Goal: Check status: Check status

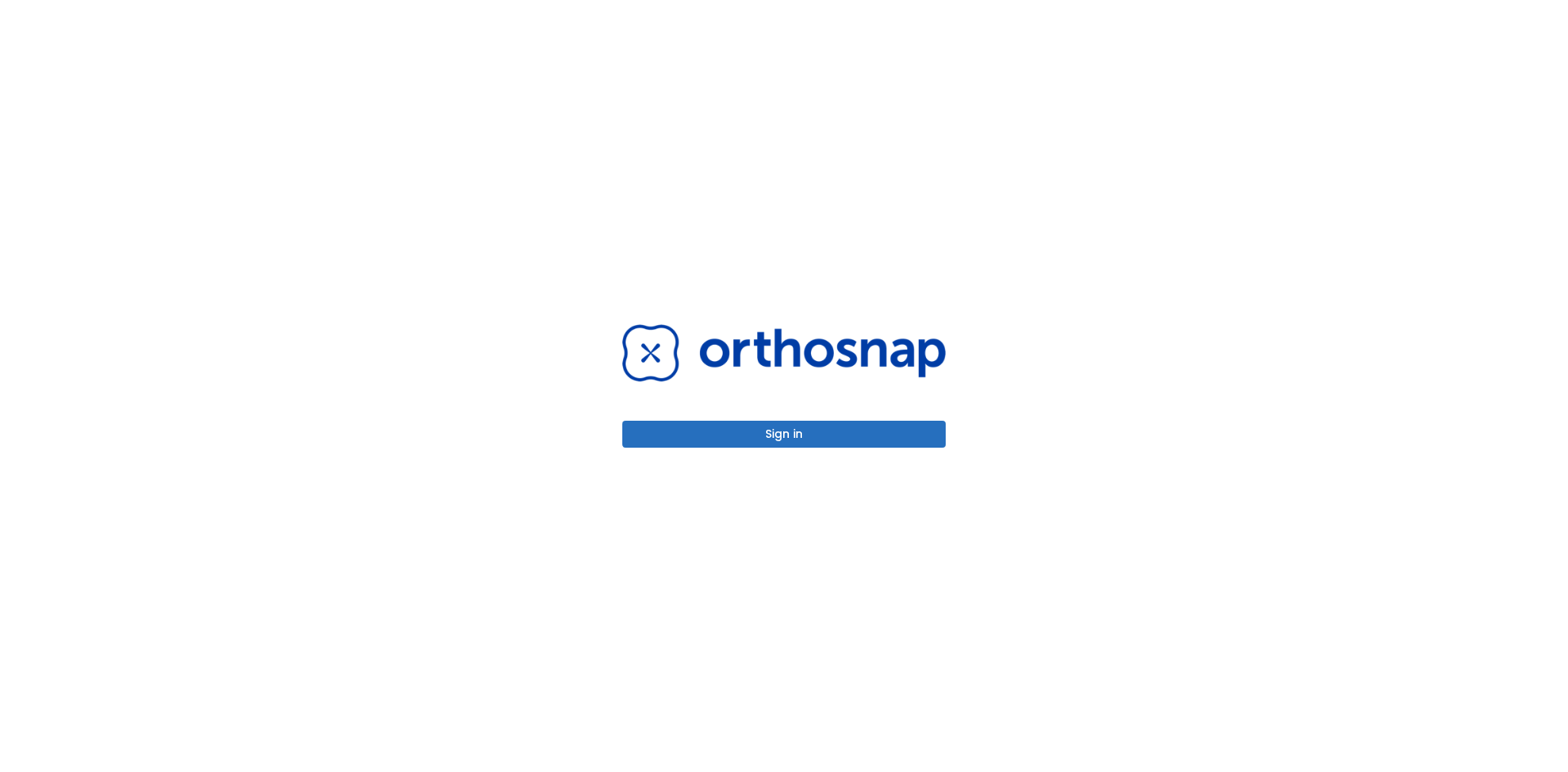
click at [805, 439] on button "Sign in" at bounding box center [784, 434] width 323 height 27
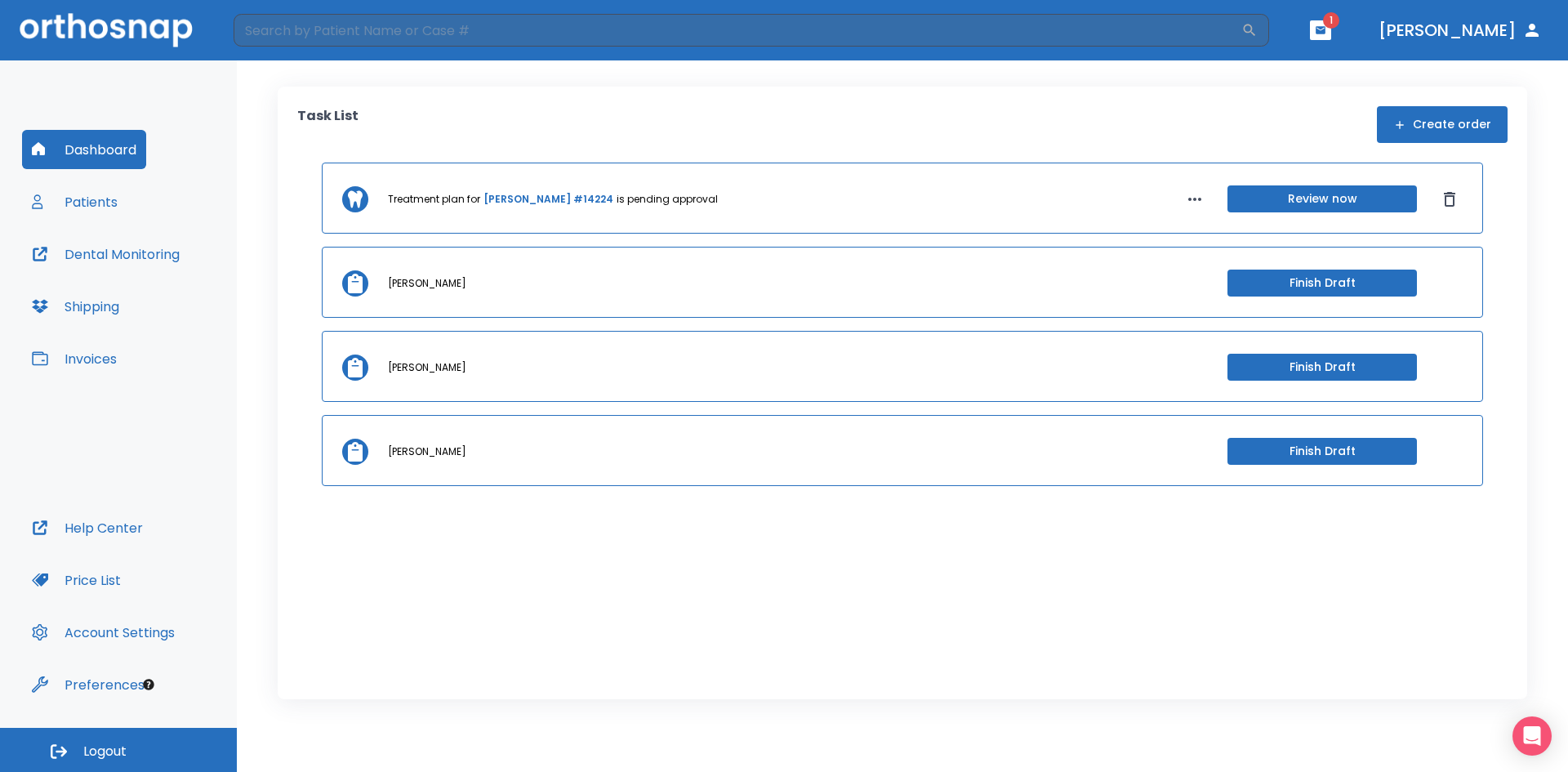
click at [71, 196] on button "Patients" at bounding box center [74, 202] width 106 height 39
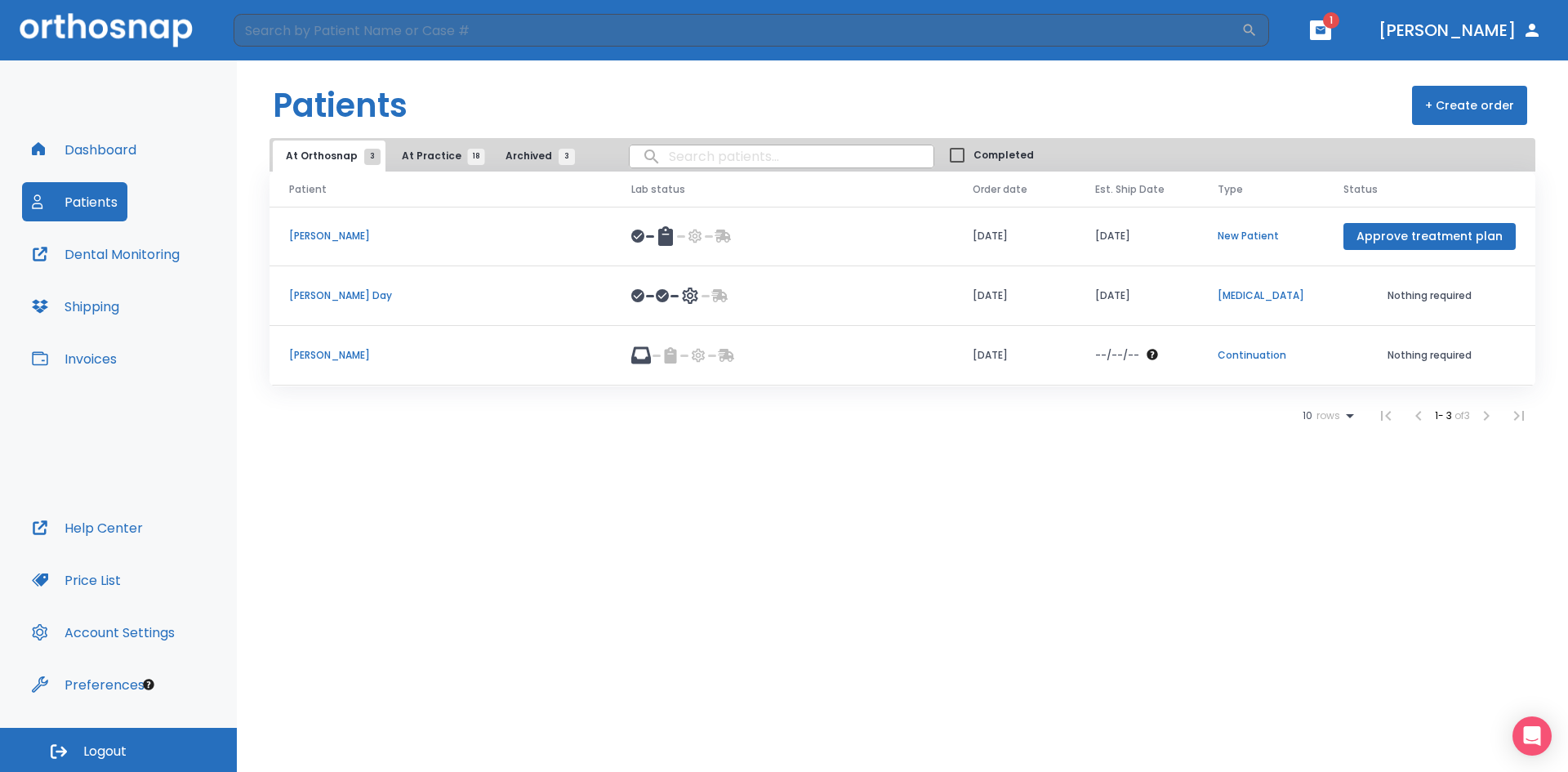
click at [305, 239] on p "Karen Raad" at bounding box center [440, 235] width 303 height 14
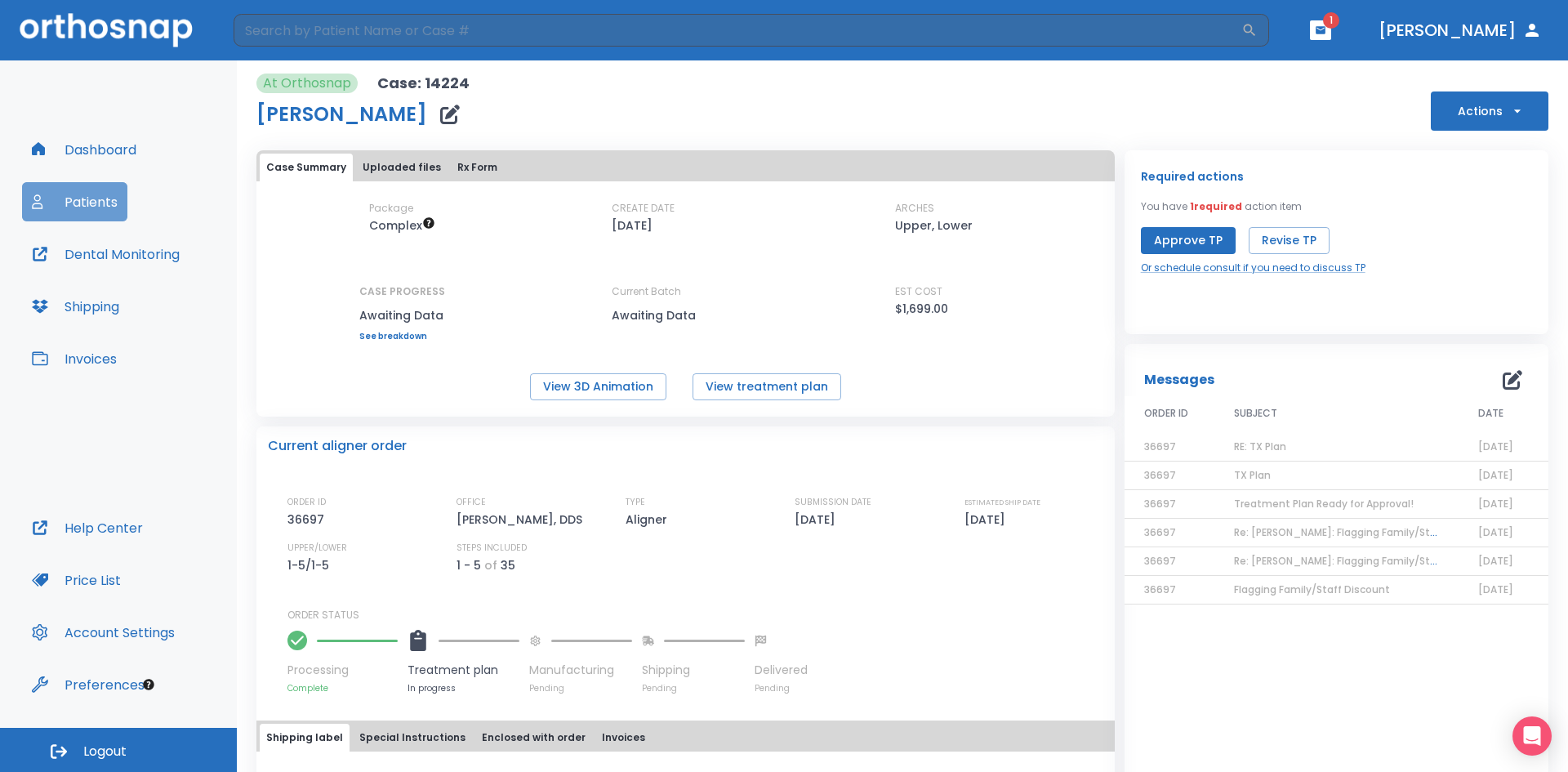
click at [99, 196] on button "Patients" at bounding box center [74, 202] width 106 height 39
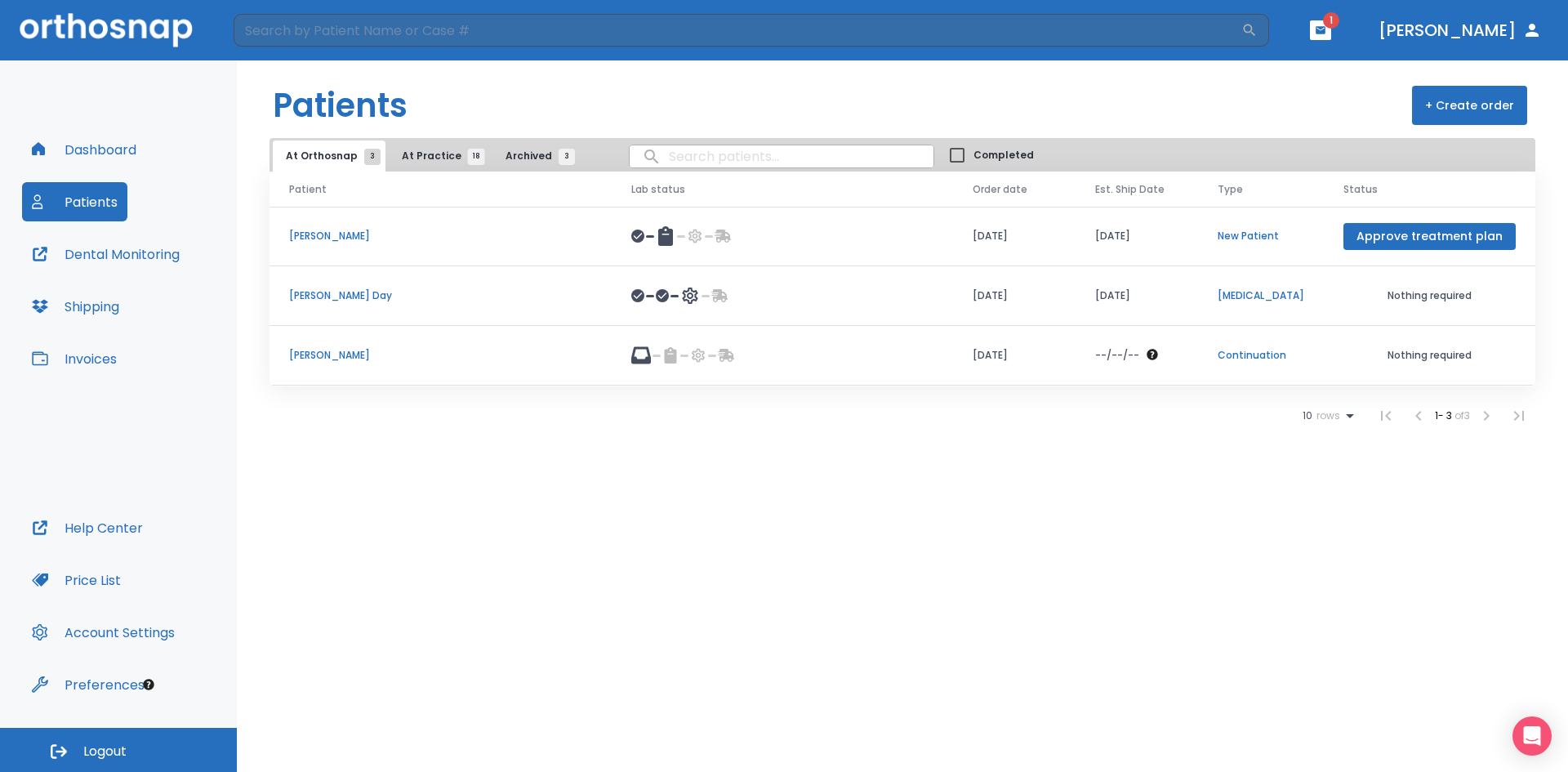
click at [308, 234] on p "Karen Raad" at bounding box center [440, 235] width 303 height 14
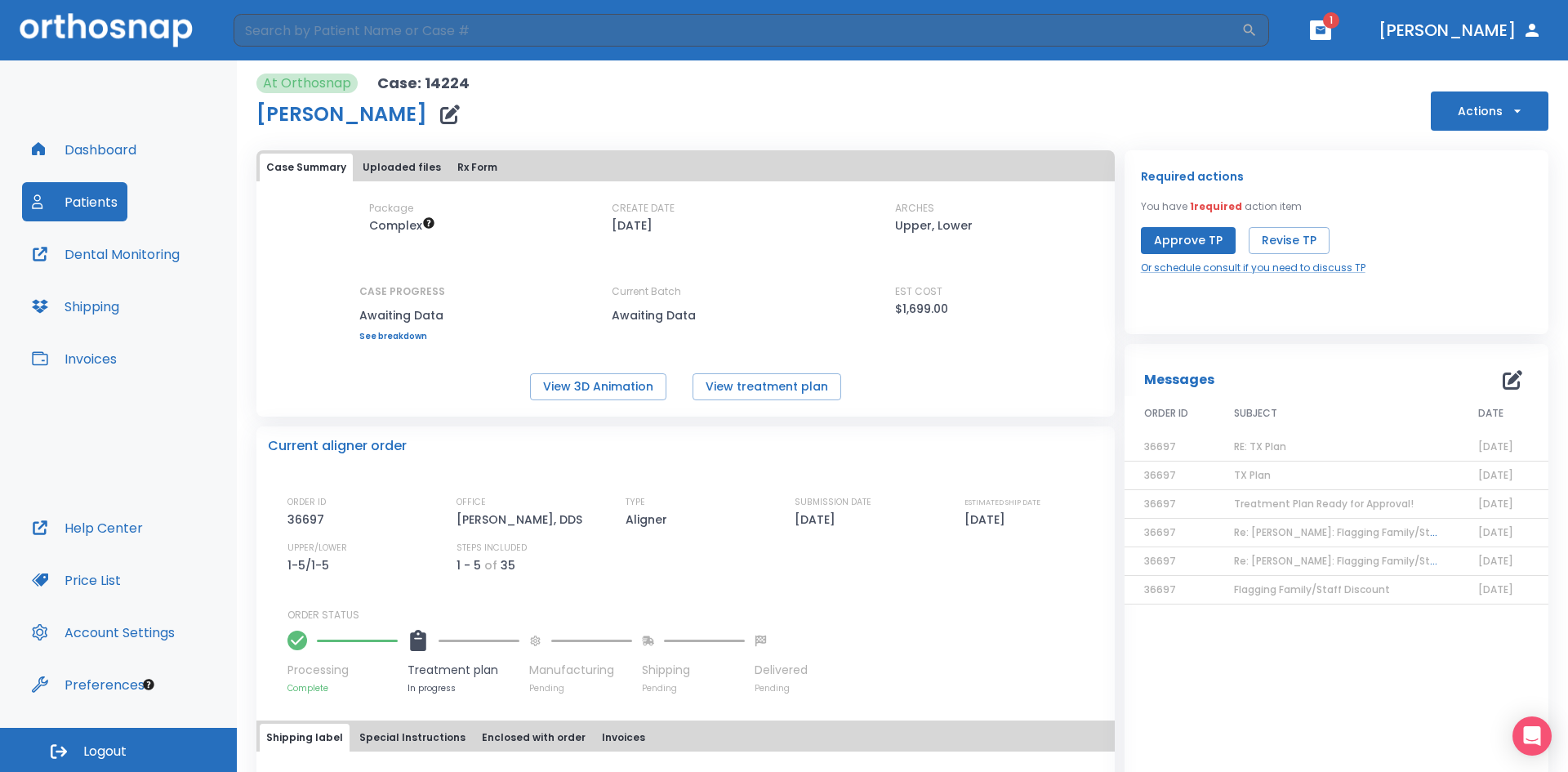
click at [1254, 444] on span "RE: TX Plan" at bounding box center [1260, 446] width 52 height 14
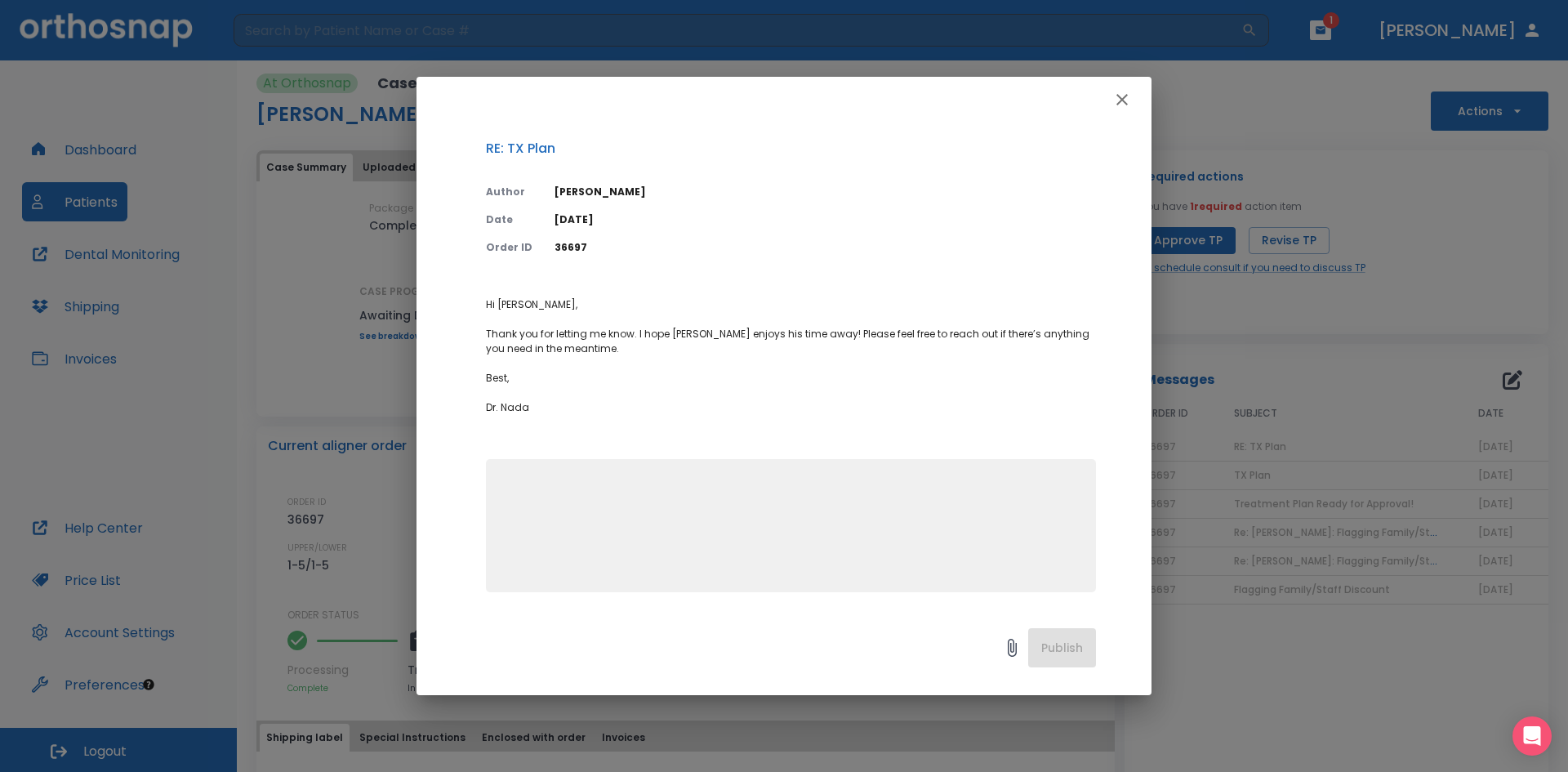
click at [1120, 95] on icon "button" at bounding box center [1122, 99] width 20 height 20
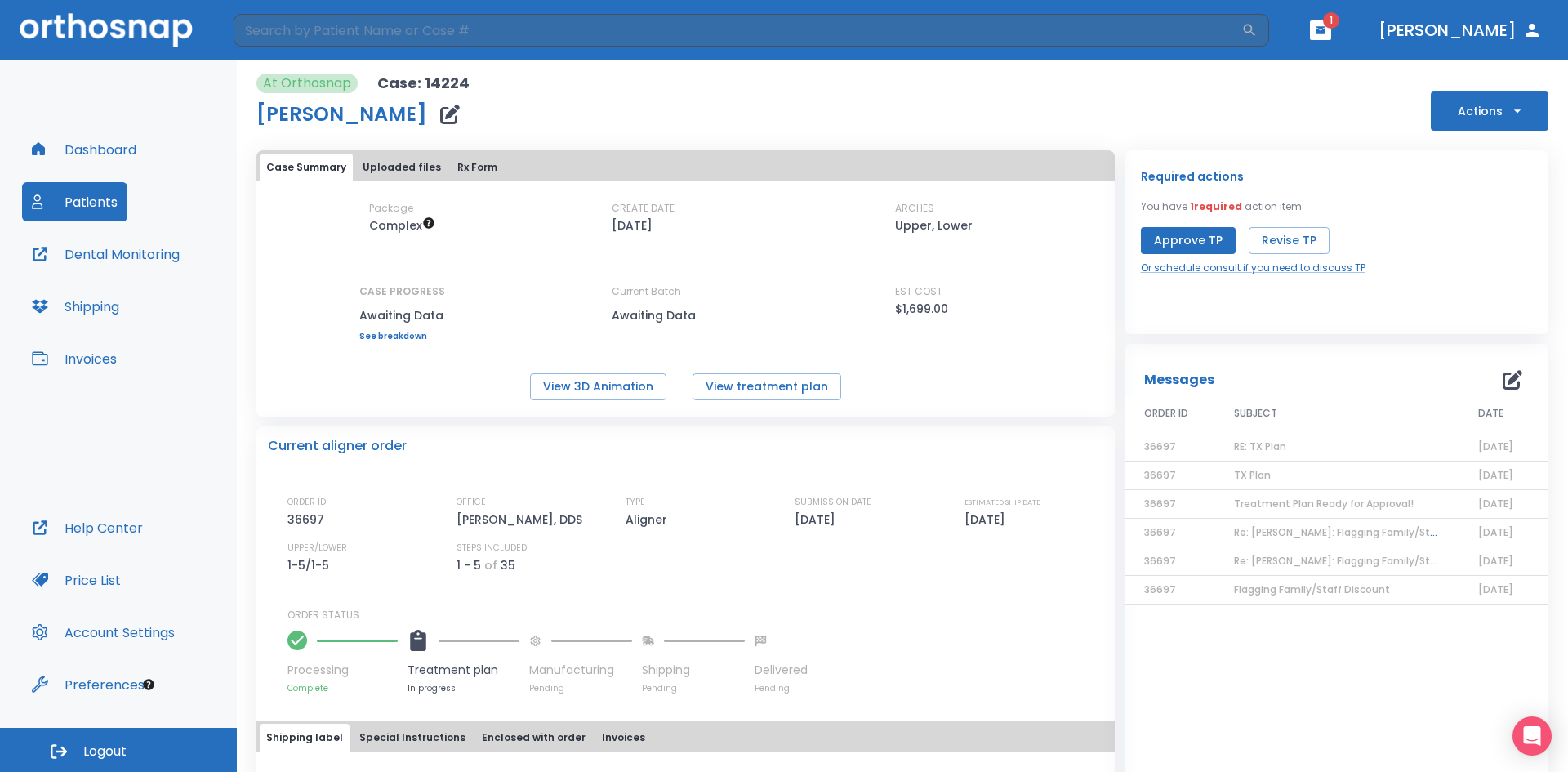
click at [1242, 470] on span "TX Plan" at bounding box center [1252, 474] width 37 height 14
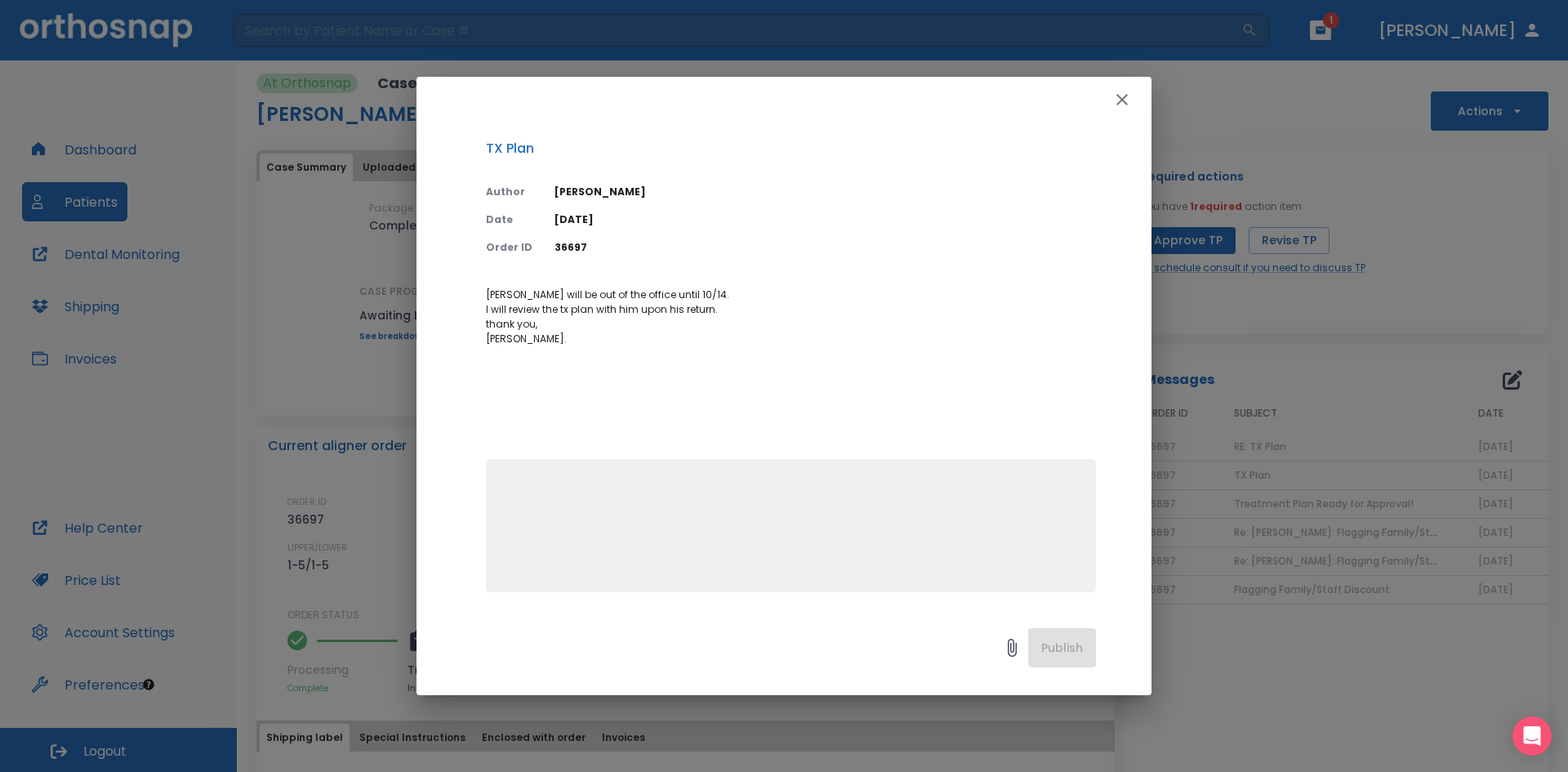
click at [1115, 93] on icon "button" at bounding box center [1122, 99] width 20 height 20
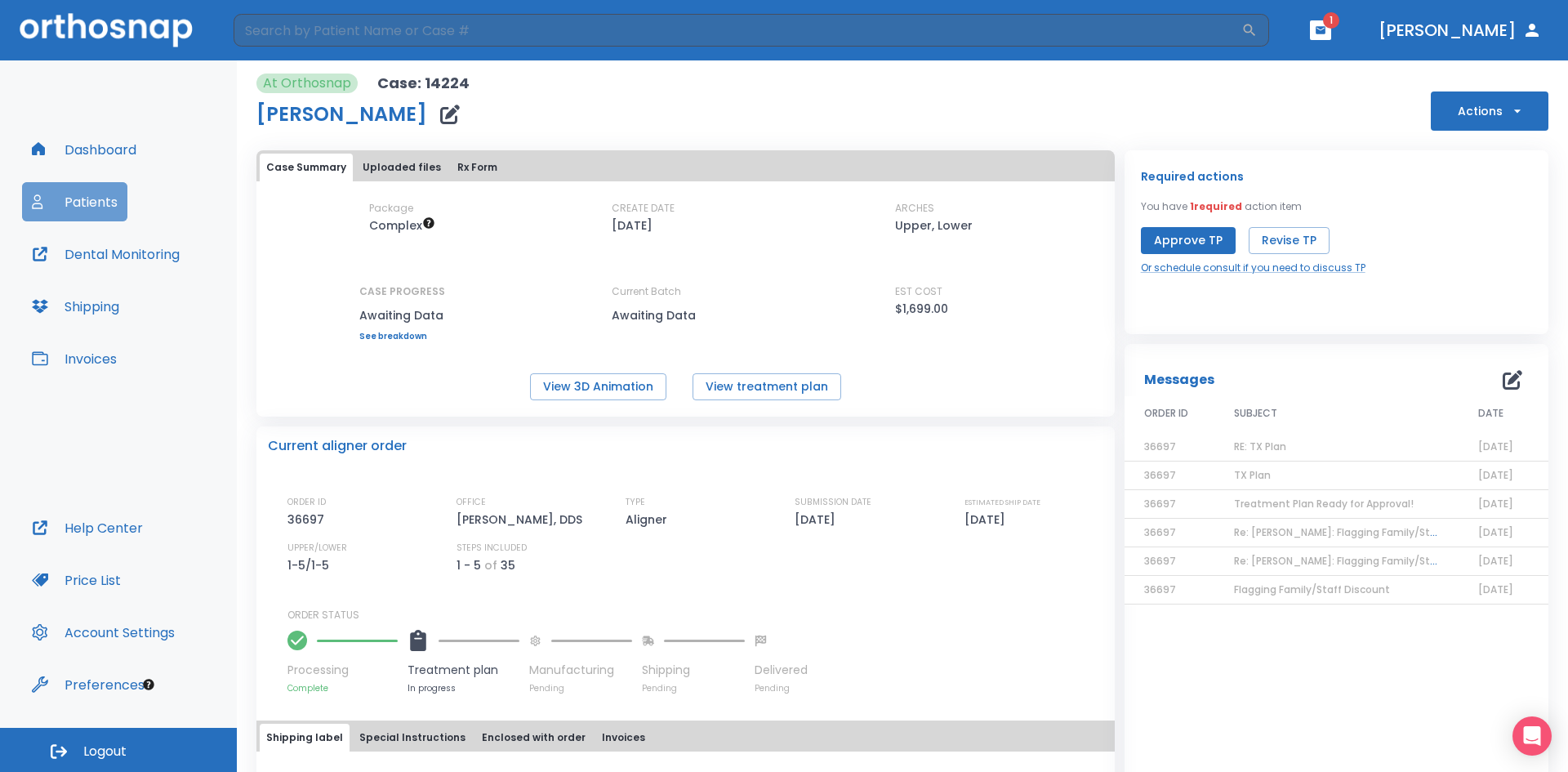
click at [94, 199] on button "Patients" at bounding box center [74, 202] width 106 height 39
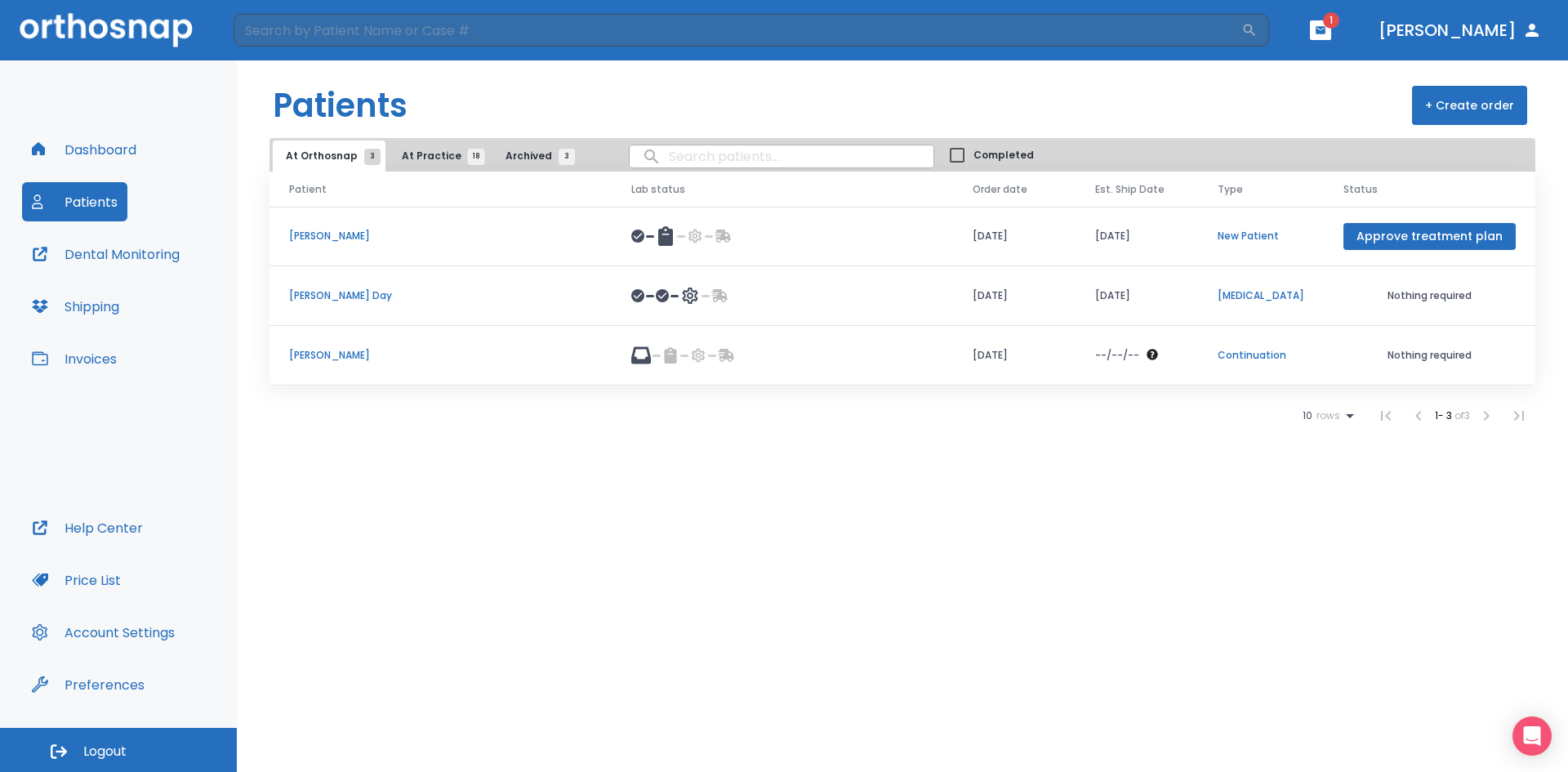
click at [421, 155] on span "At Practice 18" at bounding box center [439, 155] width 74 height 14
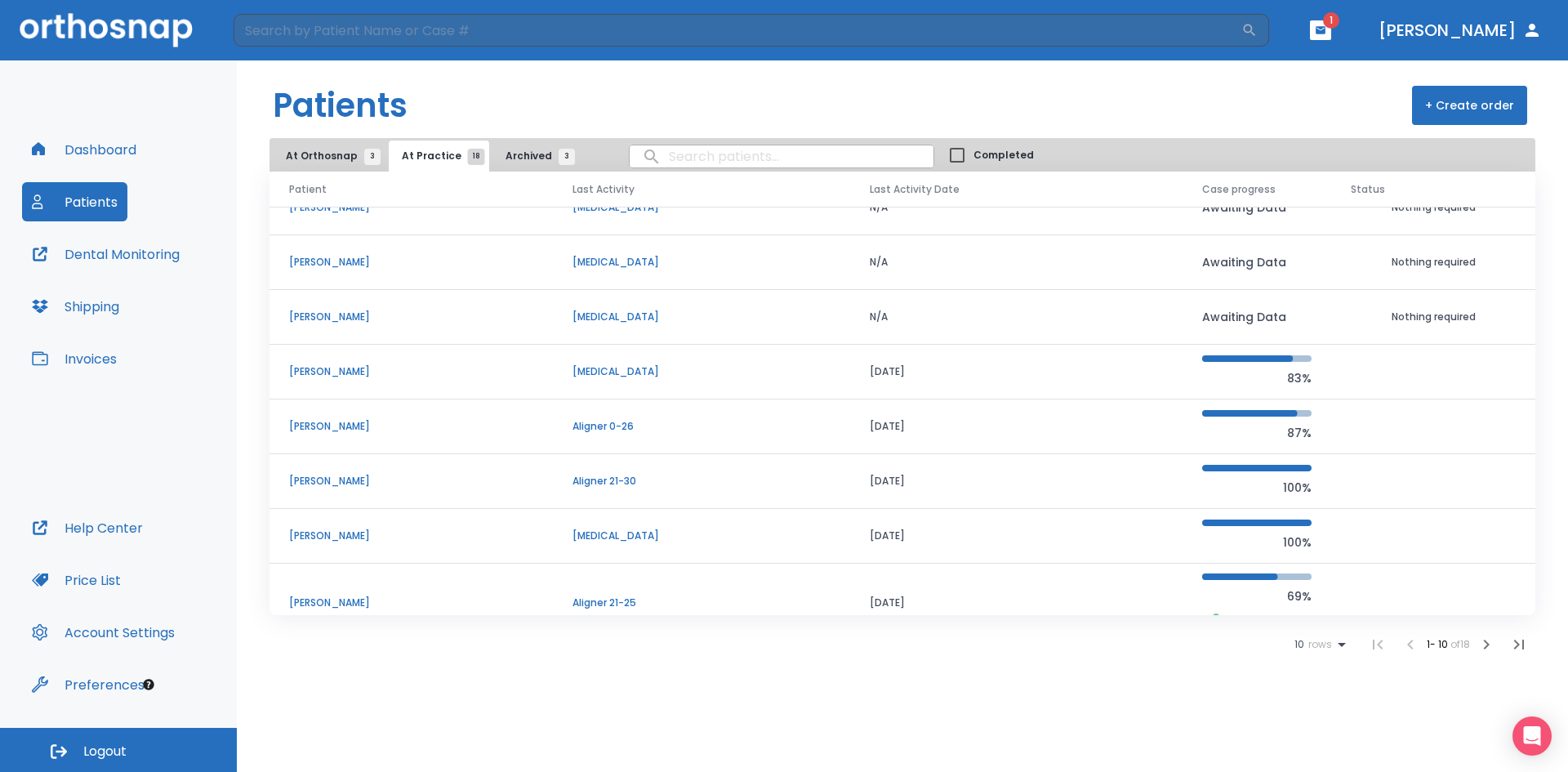
scroll to position [164, 0]
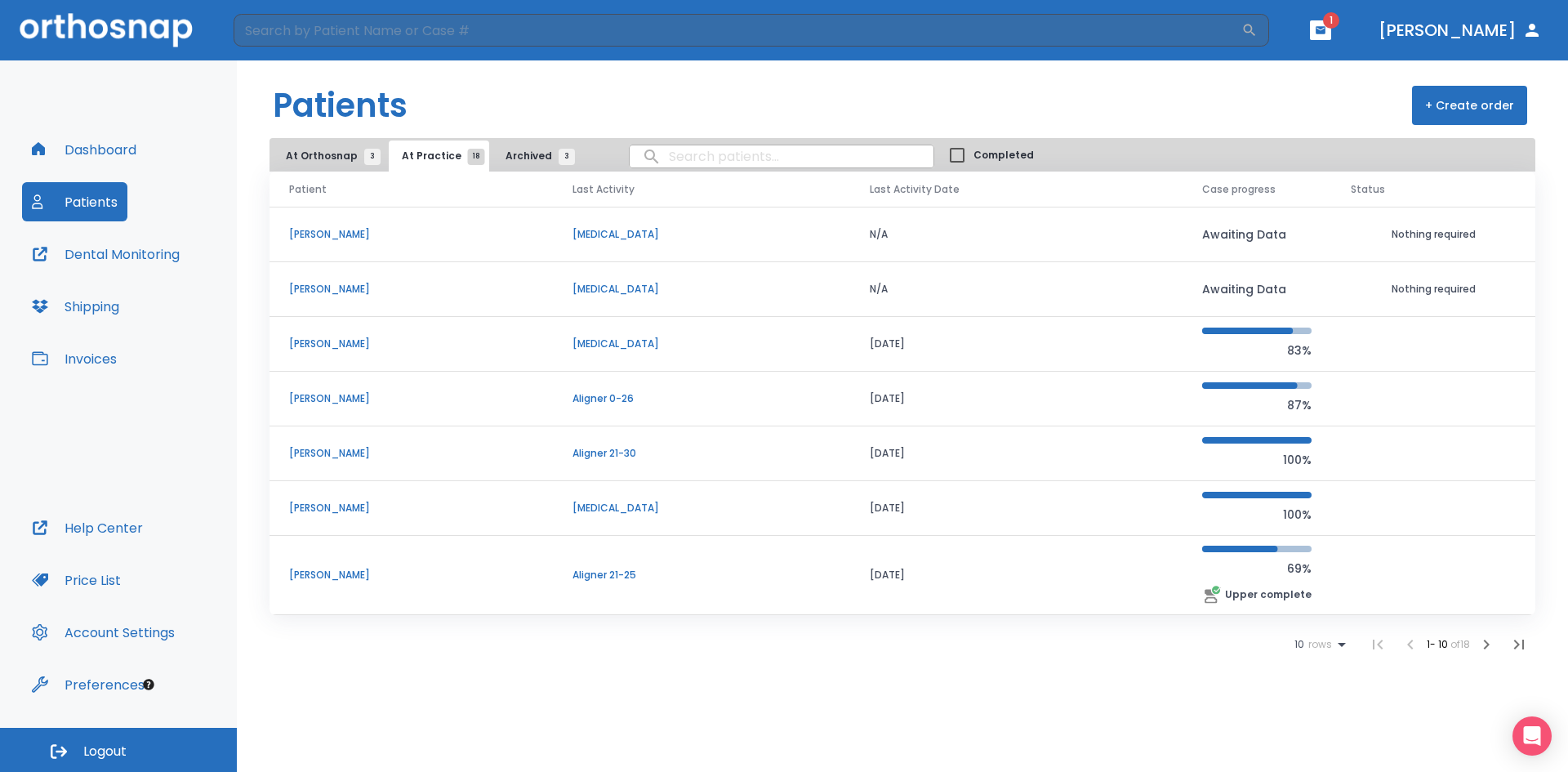
click at [331, 451] on p "Karen Tarnas" at bounding box center [411, 453] width 244 height 14
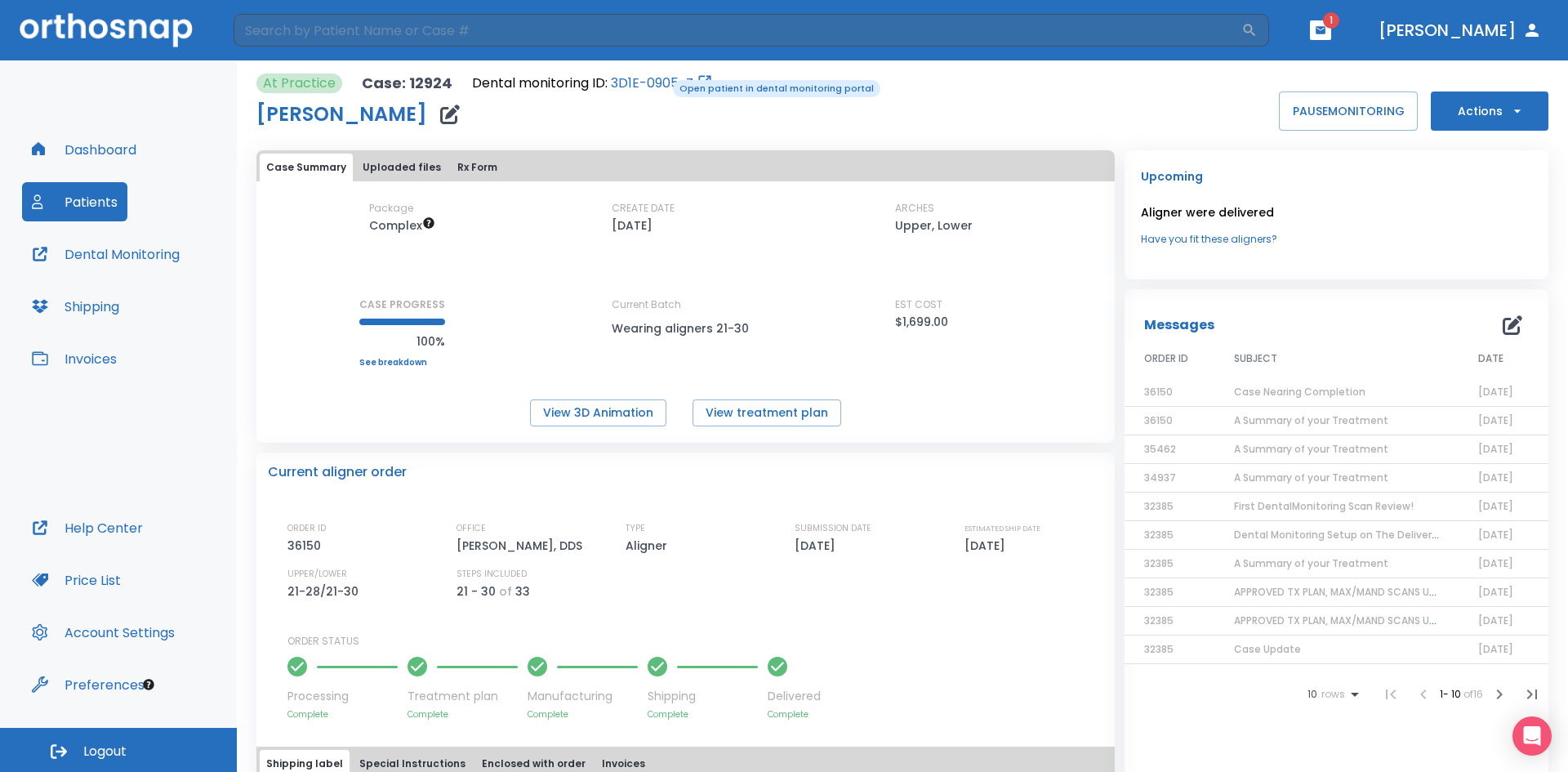
click at [662, 78] on link "3D1E-0905-Z" at bounding box center [651, 83] width 83 height 20
